Goal: Information Seeking & Learning: Check status

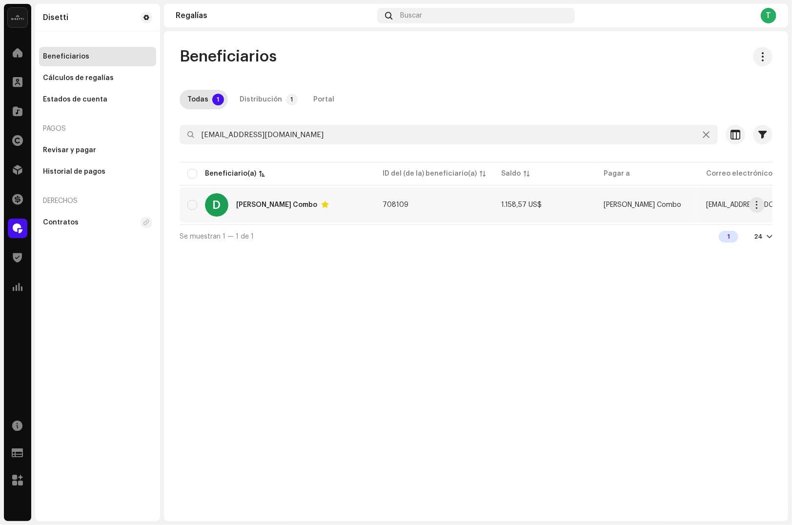
click at [258, 211] on div "D [PERSON_NAME] Combo" at bounding box center [277, 204] width 180 height 23
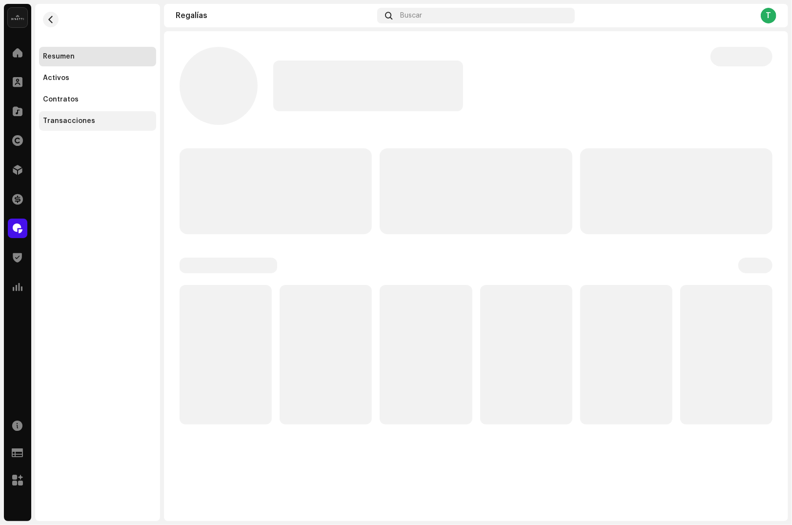
click at [110, 119] on div "Transacciones" at bounding box center [97, 121] width 109 height 8
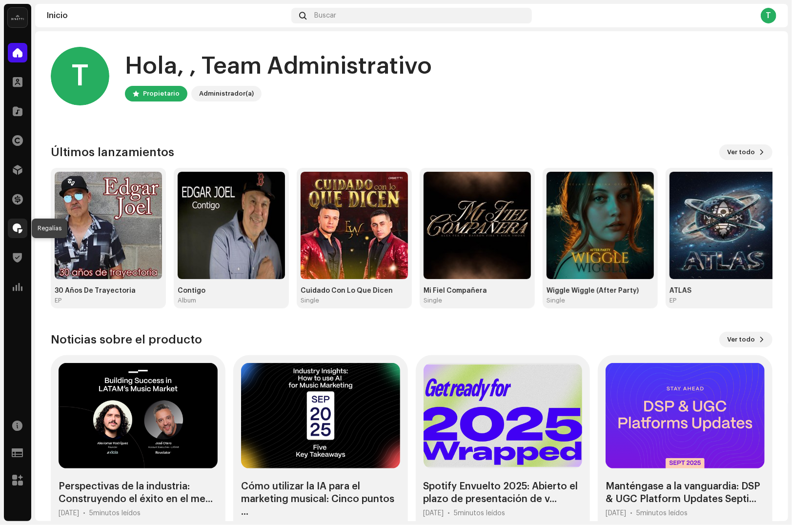
click at [21, 226] on span at bounding box center [18, 229] width 10 height 8
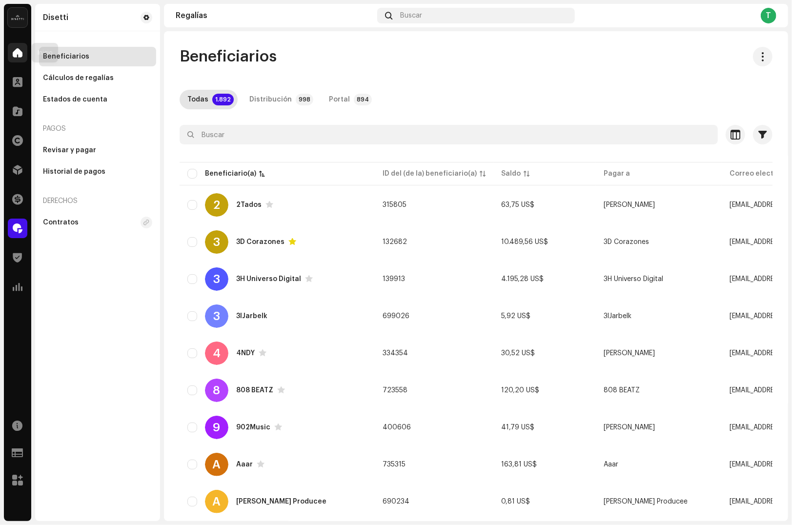
click at [20, 50] on span at bounding box center [18, 53] width 10 height 8
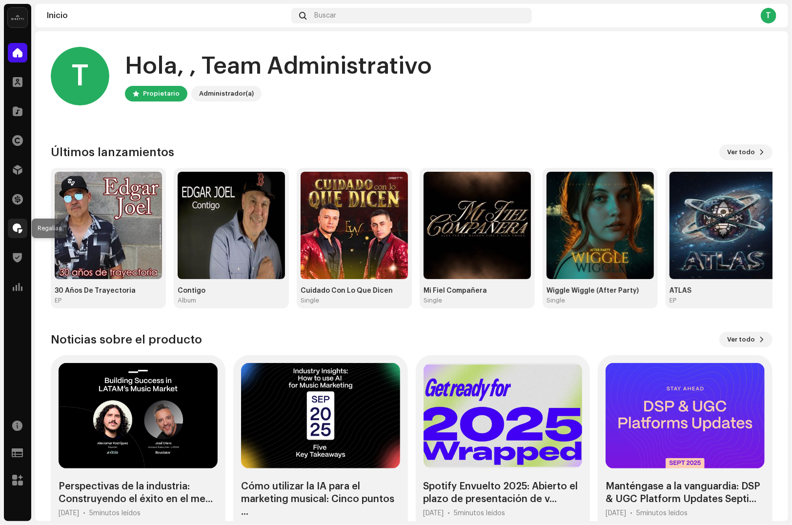
click at [18, 228] on span at bounding box center [18, 229] width 10 height 8
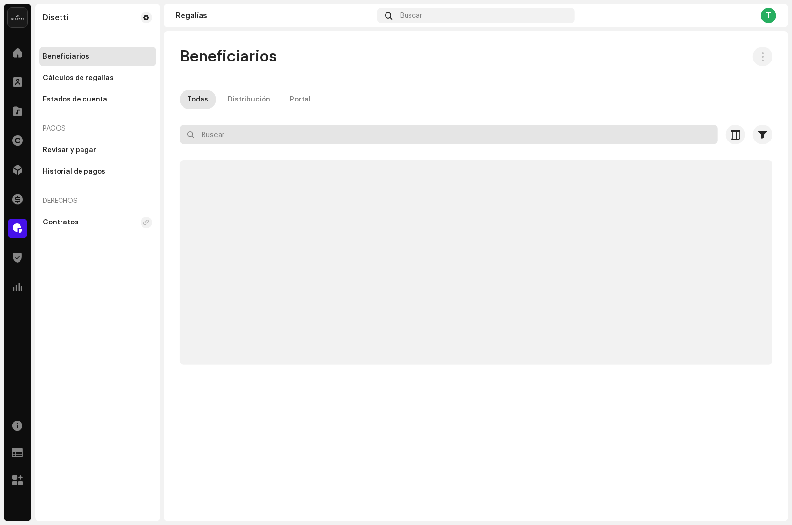
click at [209, 139] on input "text" at bounding box center [449, 135] width 539 height 20
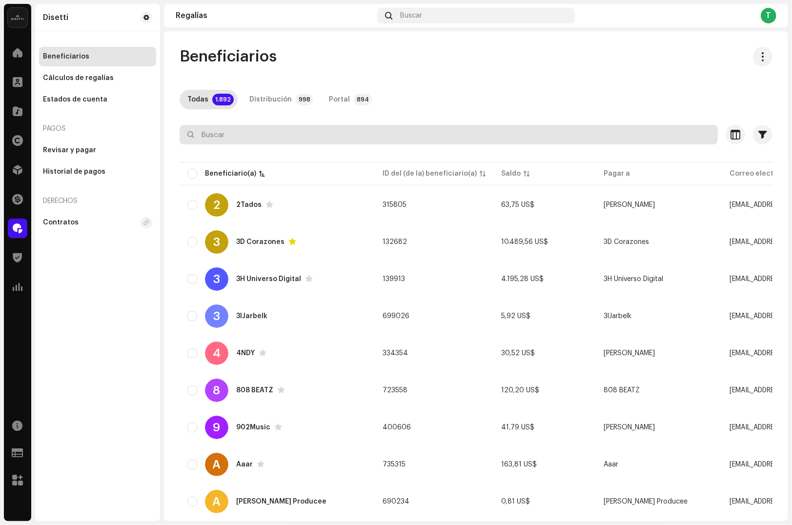
click at [228, 134] on input "text" at bounding box center [449, 135] width 539 height 20
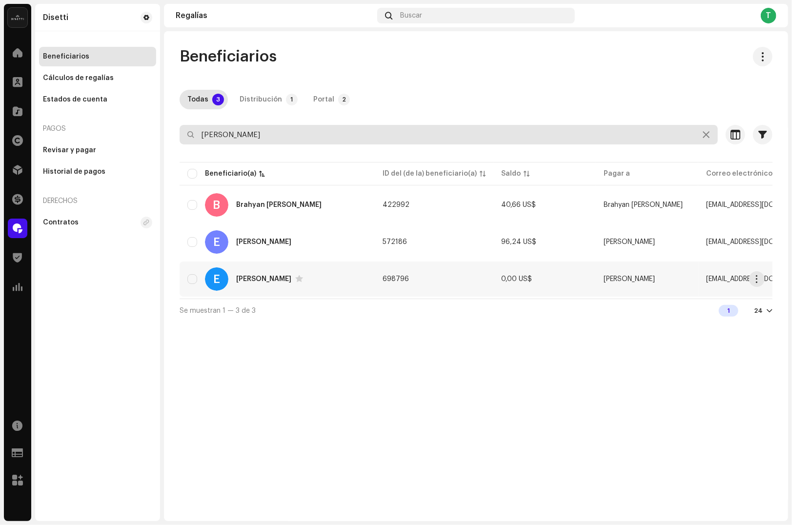
type input "edgar"
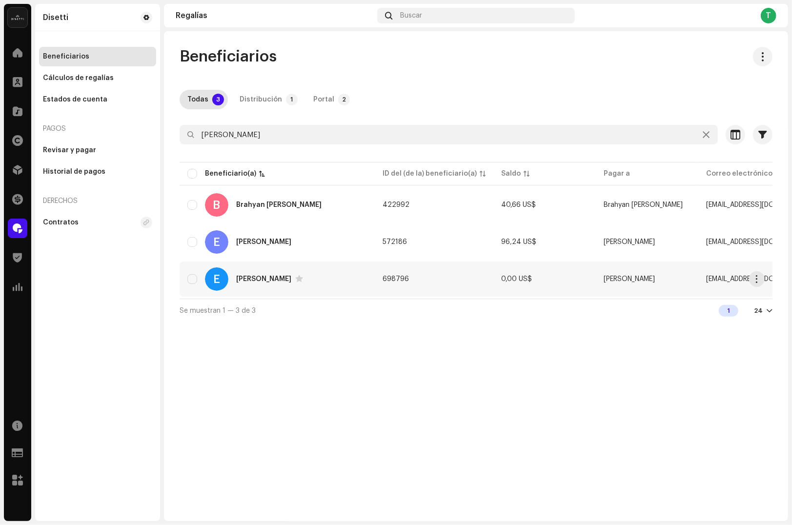
click at [239, 276] on div "Edgar Joel" at bounding box center [263, 279] width 55 height 7
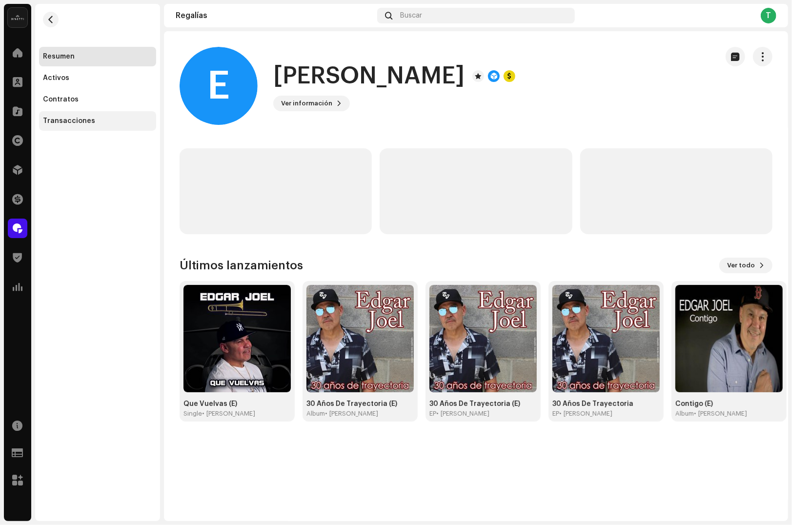
click at [92, 118] on div "Transacciones" at bounding box center [97, 121] width 109 height 8
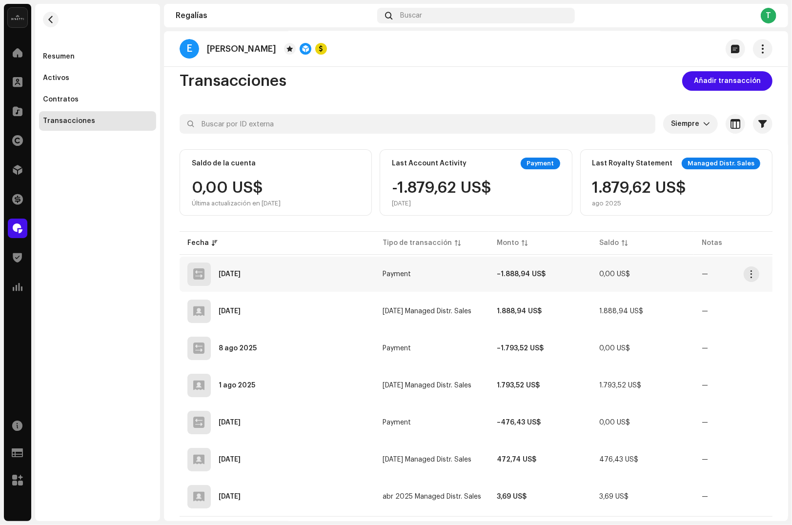
scroll to position [12, 0]
click at [51, 19] on span "button" at bounding box center [50, 20] width 7 height 8
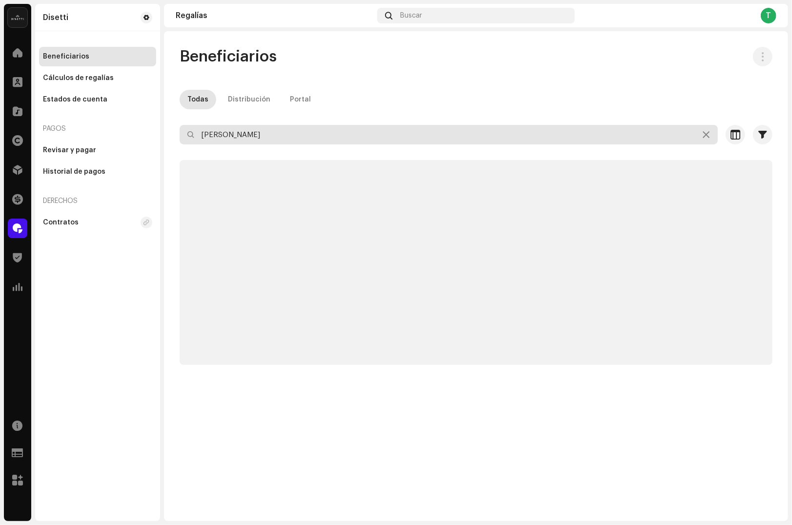
click at [260, 136] on input "edgar" at bounding box center [449, 135] width 539 height 20
click at [259, 136] on input "edgar" at bounding box center [449, 135] width 539 height 20
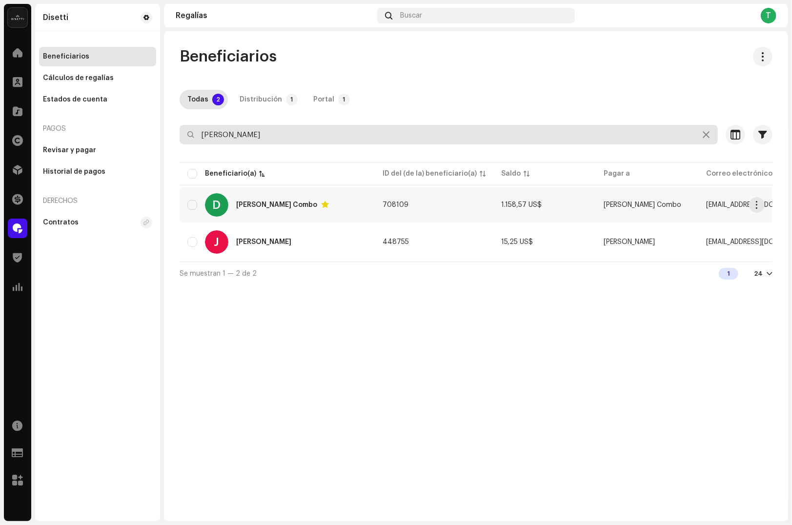
type input "domin"
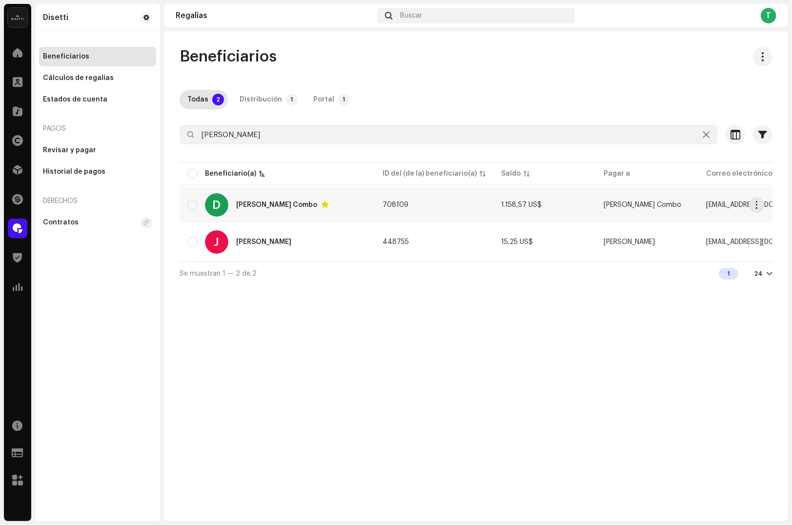
click at [254, 208] on div "[PERSON_NAME] Combo" at bounding box center [282, 205] width 93 height 8
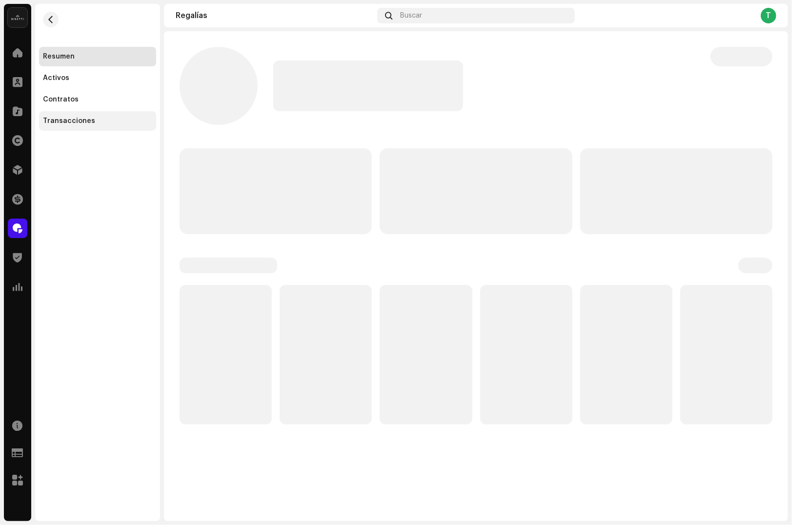
click at [104, 125] on div "Transacciones" at bounding box center [97, 121] width 117 height 20
